Goal: Answer question/provide support

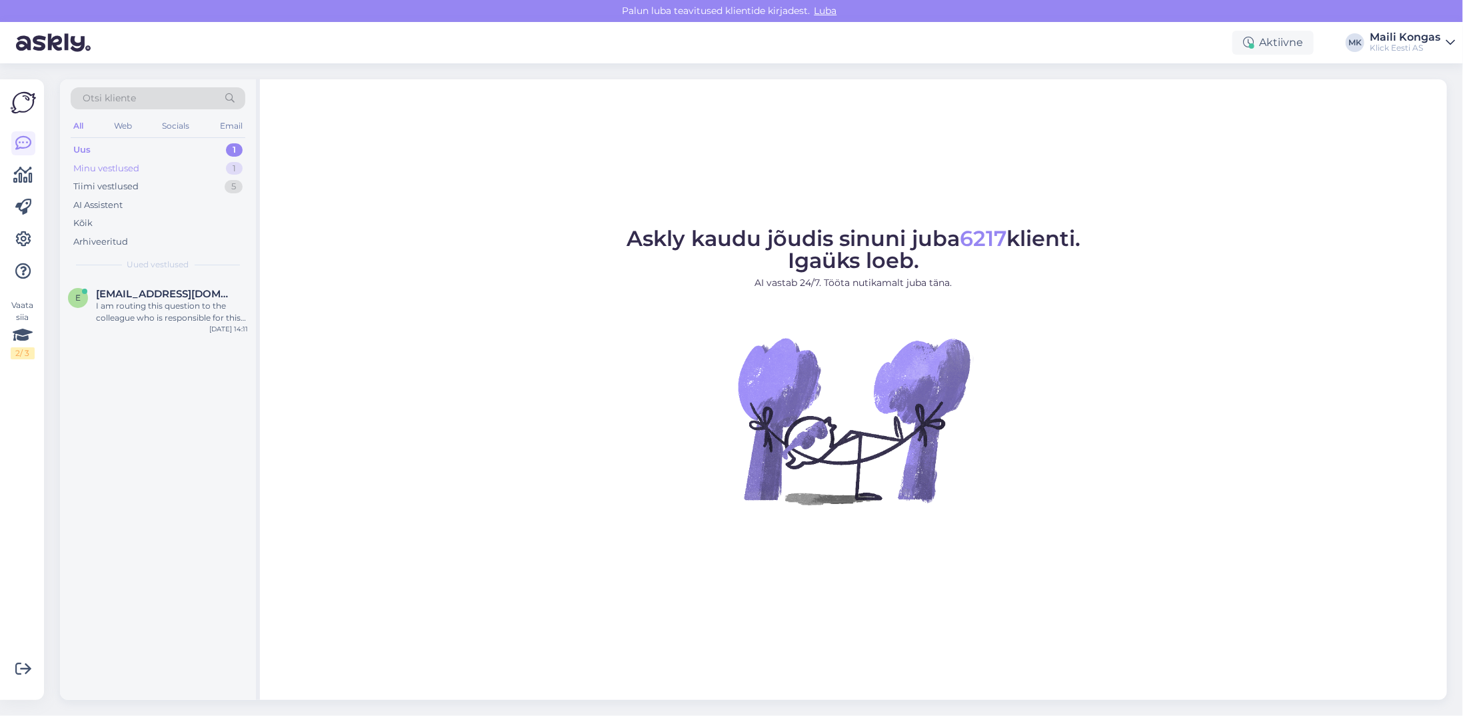
click at [135, 170] on div "Minu vestlused" at bounding box center [106, 168] width 66 height 13
click at [128, 288] on span "[PERSON_NAME]" at bounding box center [139, 294] width 87 height 12
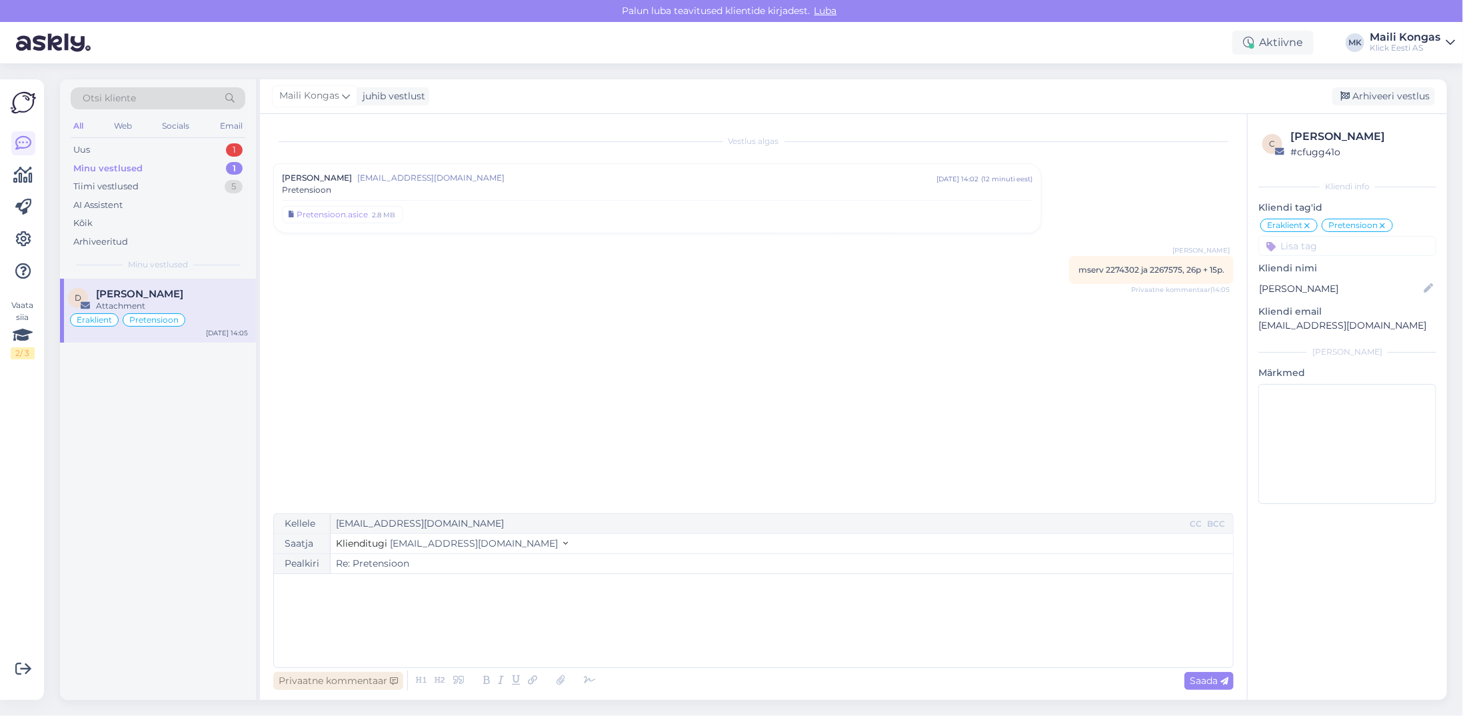
click at [357, 677] on div "Privaatne kommentaar" at bounding box center [338, 681] width 130 height 18
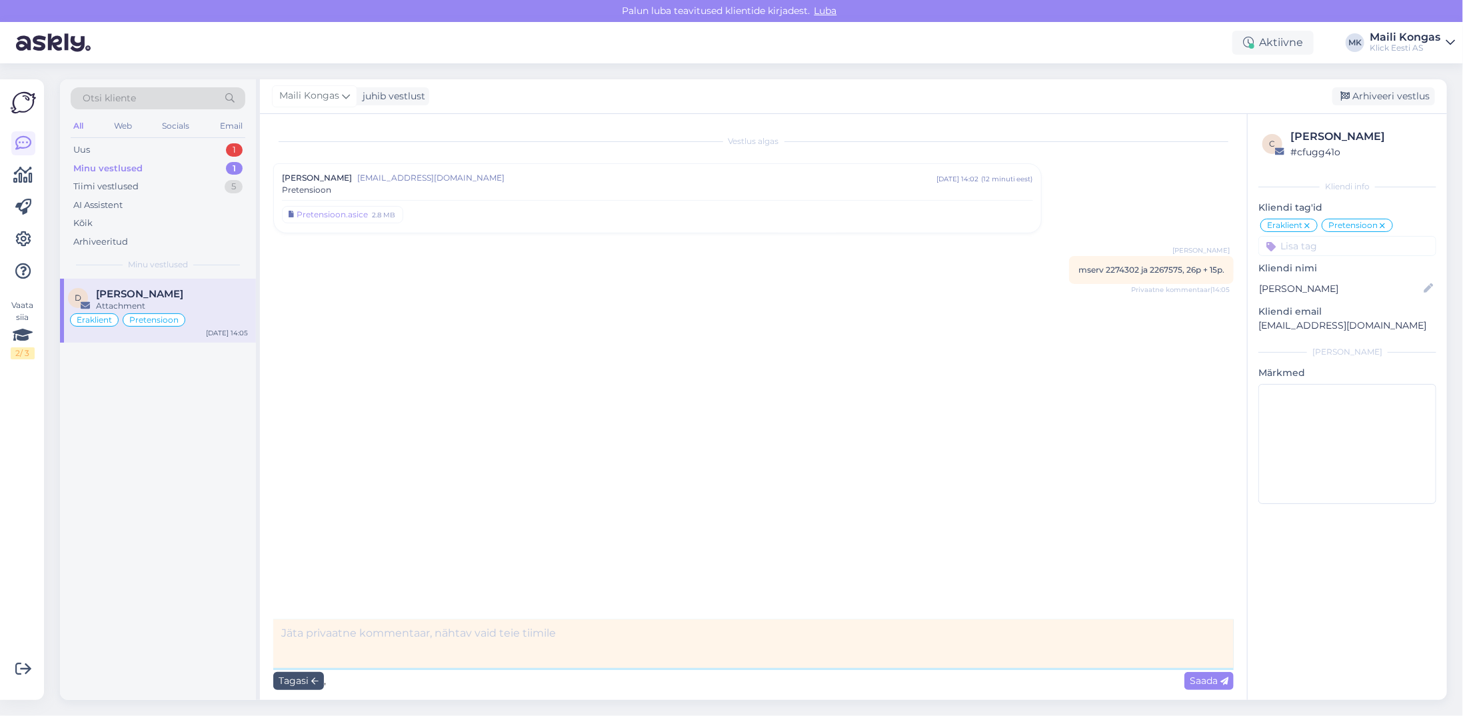
click at [391, 635] on textarea at bounding box center [753, 643] width 961 height 49
type textarea "Annikale edastatud läbi [PERSON_NAME]"
click at [1201, 683] on span "Saada" at bounding box center [1209, 681] width 39 height 12
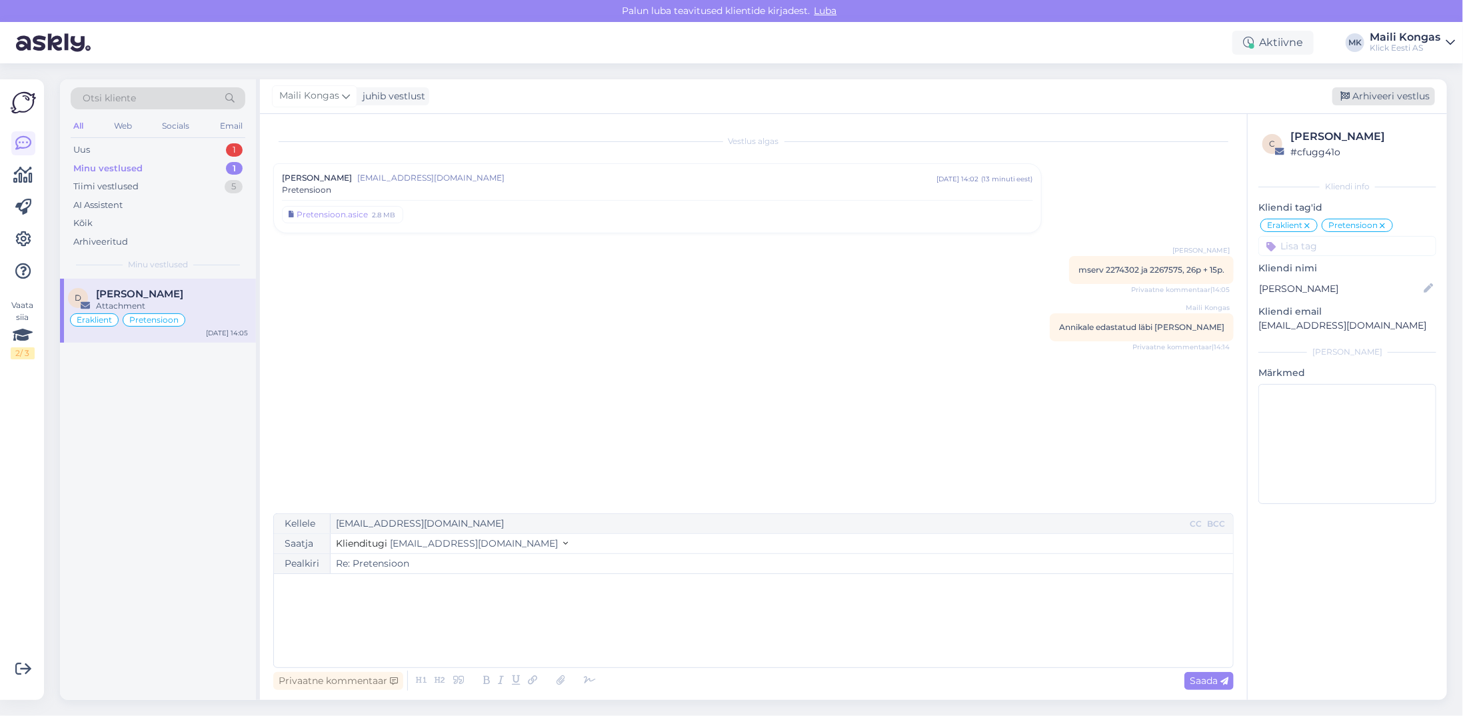
click at [1374, 101] on div "Arhiveeri vestlus" at bounding box center [1384, 96] width 103 height 18
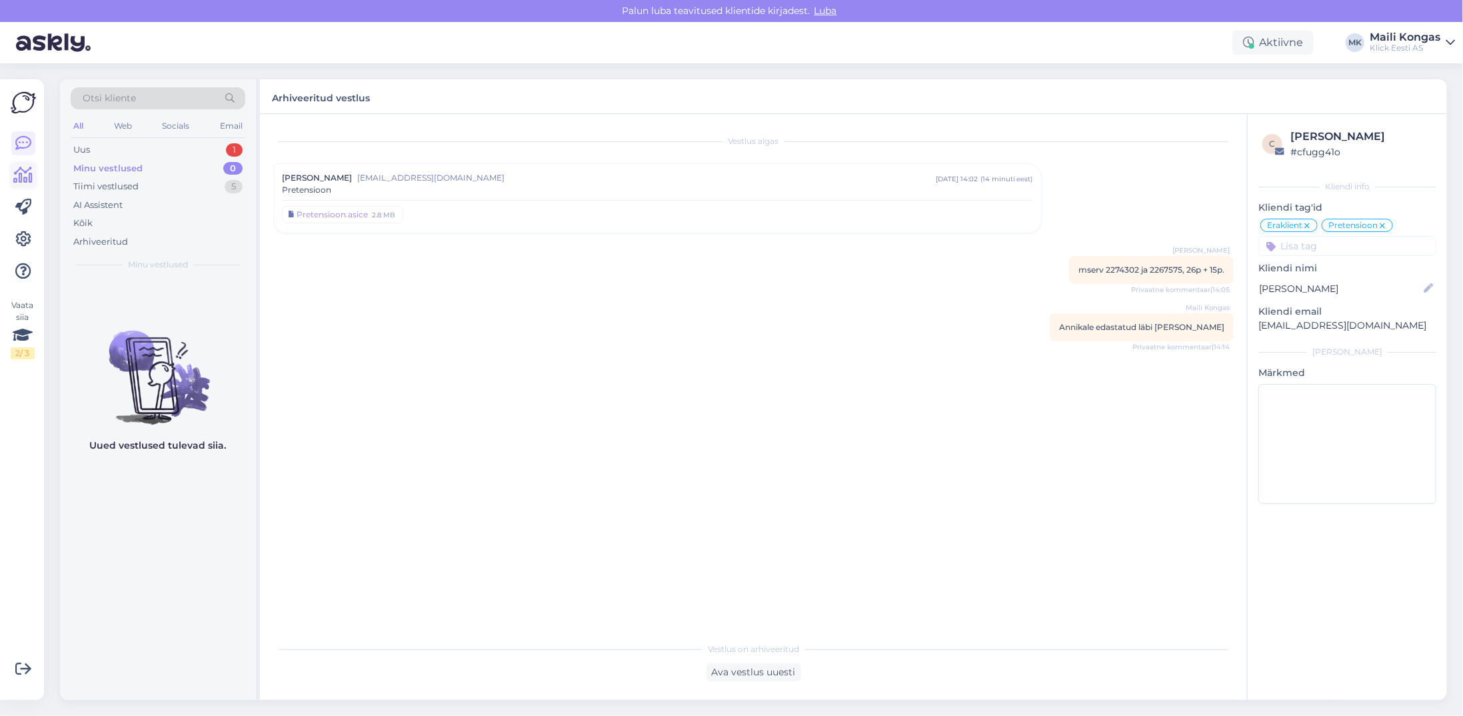
click at [15, 176] on icon at bounding box center [23, 175] width 19 height 16
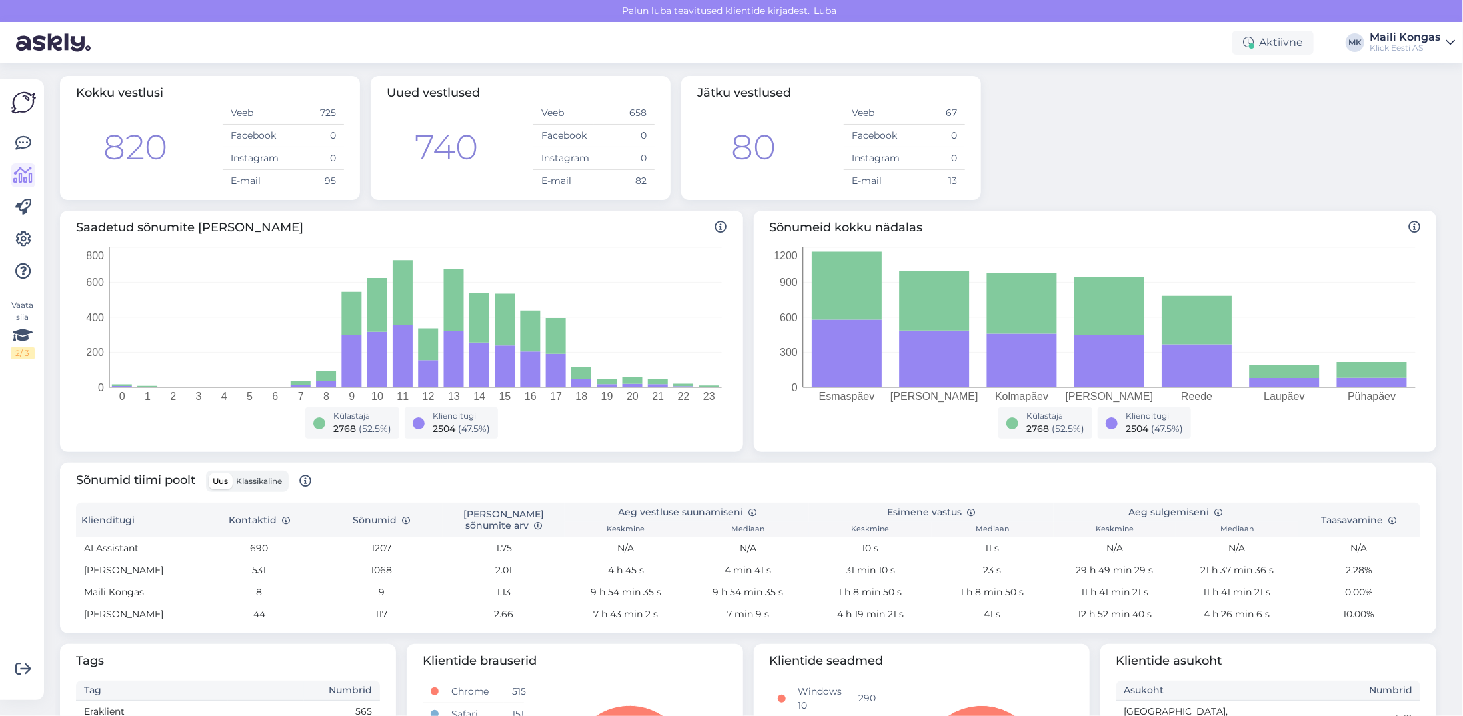
scroll to position [133, 0]
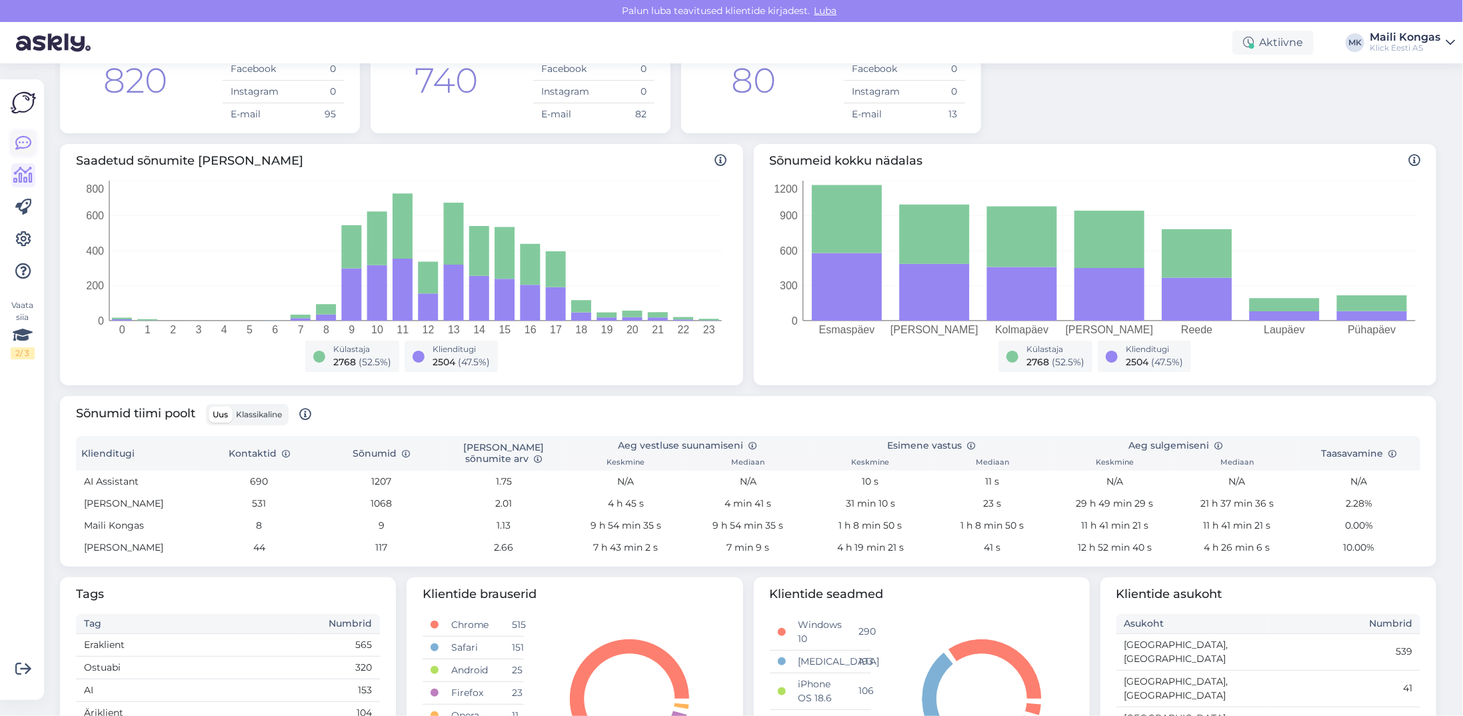
click at [25, 141] on icon at bounding box center [23, 143] width 16 height 16
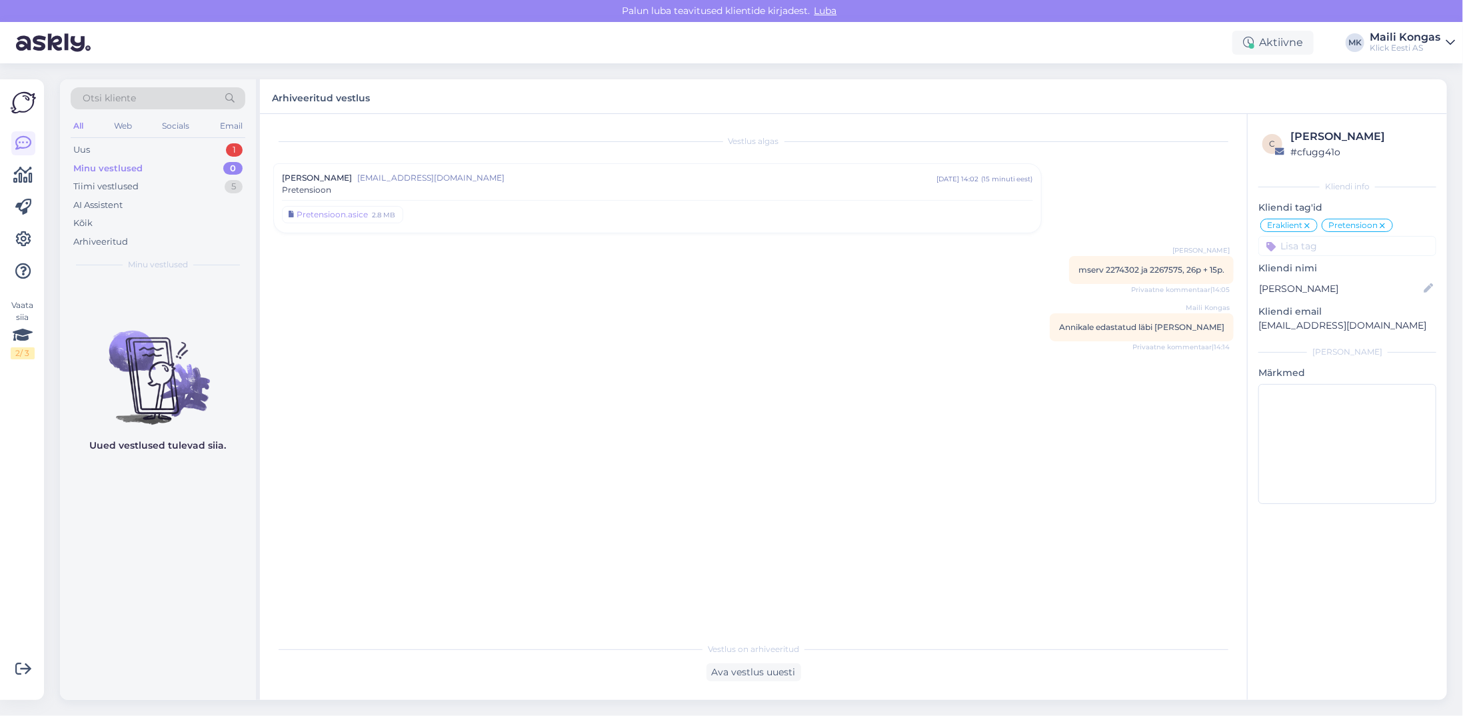
click at [115, 171] on div "Minu vestlused" at bounding box center [107, 168] width 69 height 13
click at [24, 177] on icon at bounding box center [23, 175] width 19 height 16
